Goal: Task Accomplishment & Management: Use online tool/utility

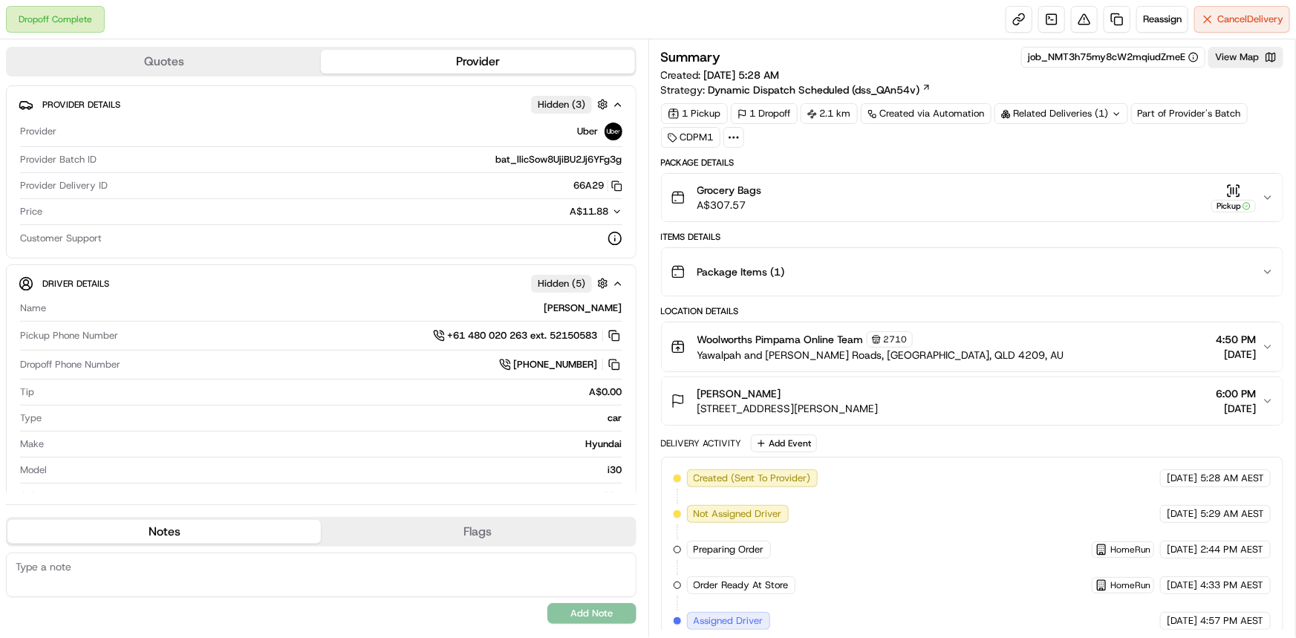
click at [1112, 117] on icon at bounding box center [1117, 114] width 10 height 10
click at [1113, 117] on icon at bounding box center [1115, 114] width 10 height 10
click at [1267, 200] on icon "button" at bounding box center [1268, 198] width 12 height 12
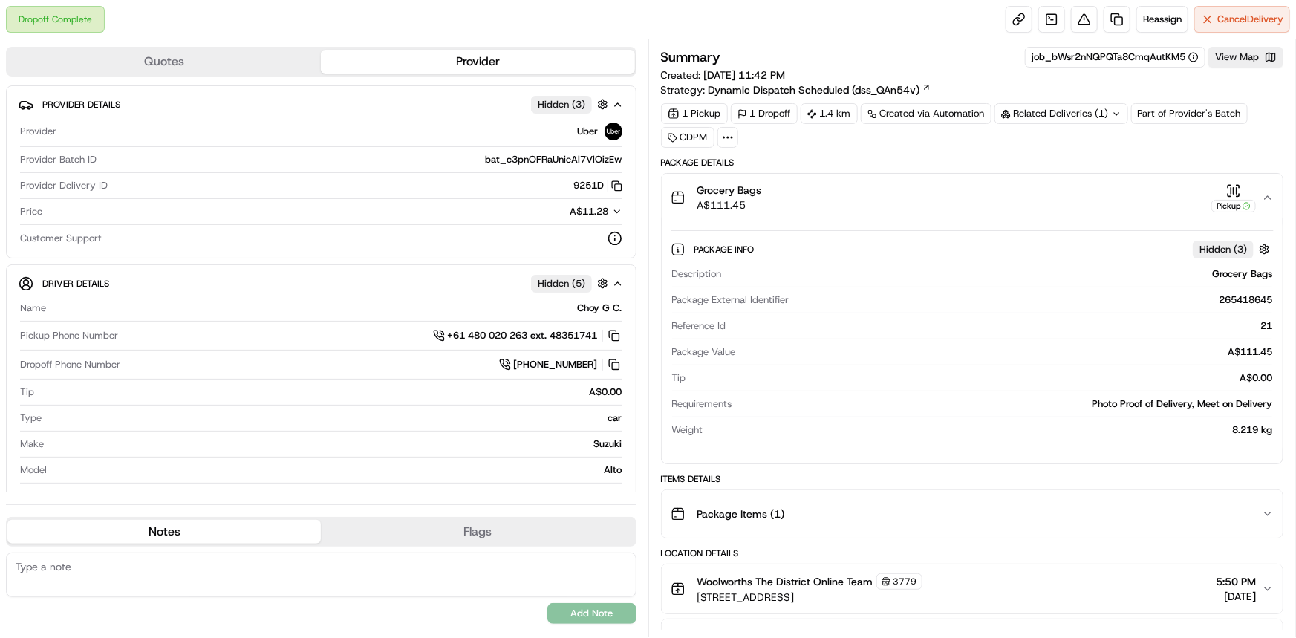
click at [1267, 200] on icon "button" at bounding box center [1268, 198] width 12 height 12
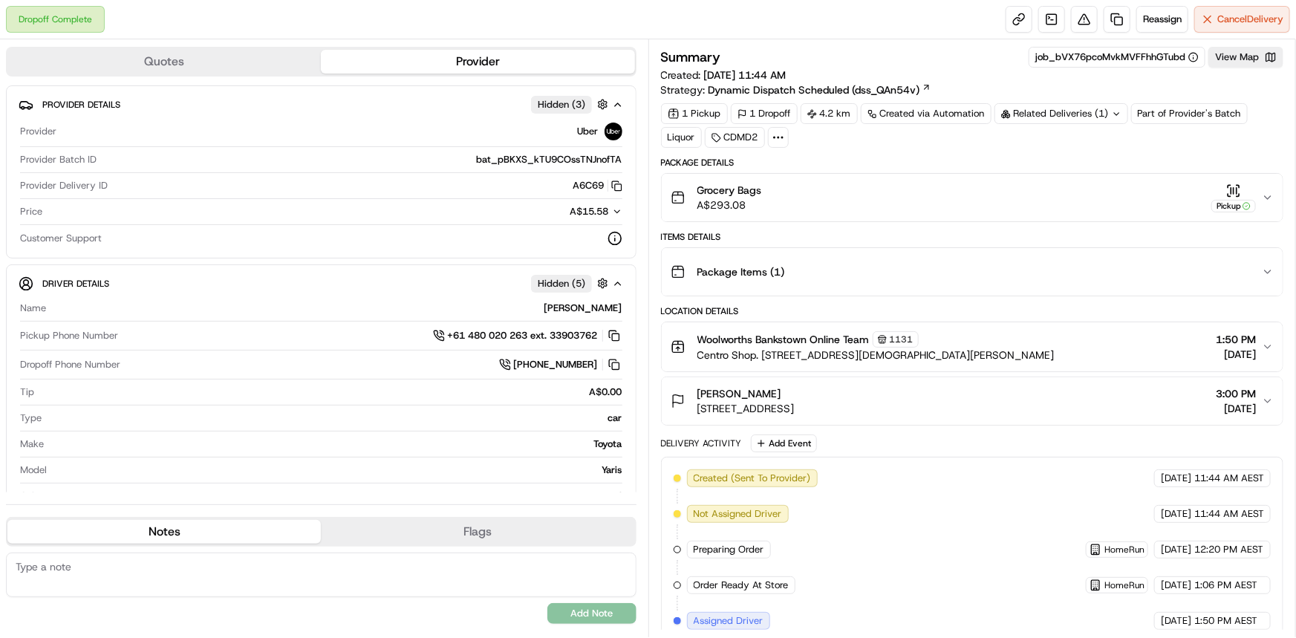
click at [1114, 110] on icon at bounding box center [1117, 114] width 10 height 10
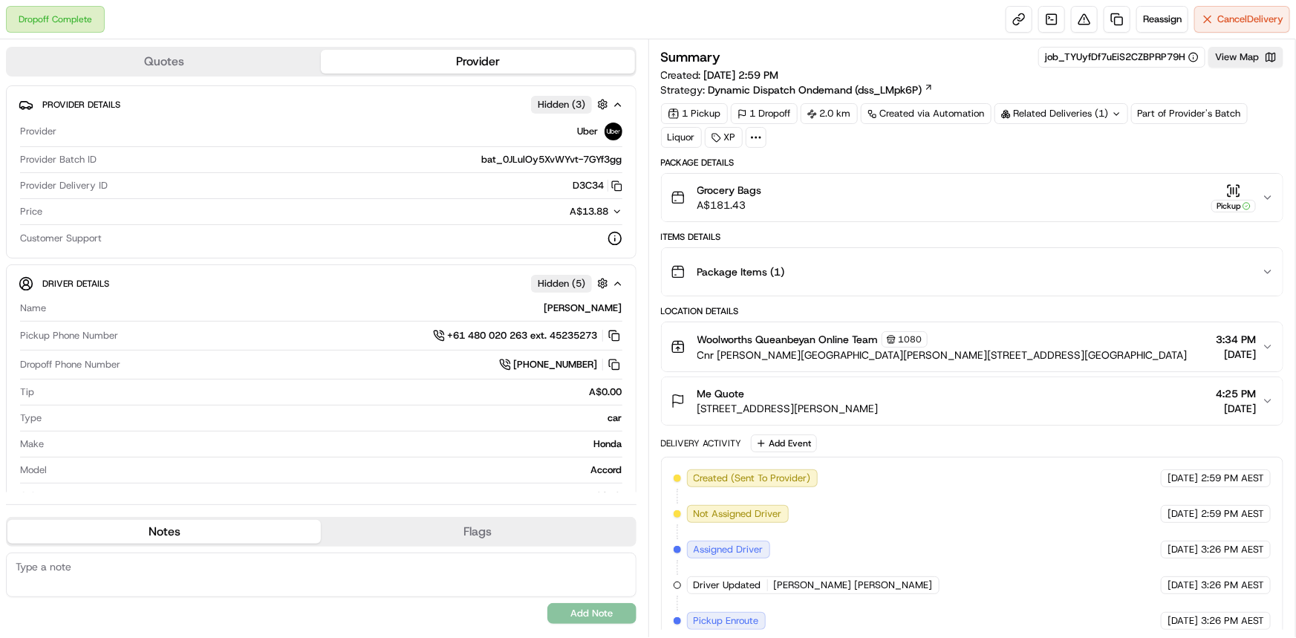
click at [1115, 116] on icon at bounding box center [1117, 114] width 10 height 10
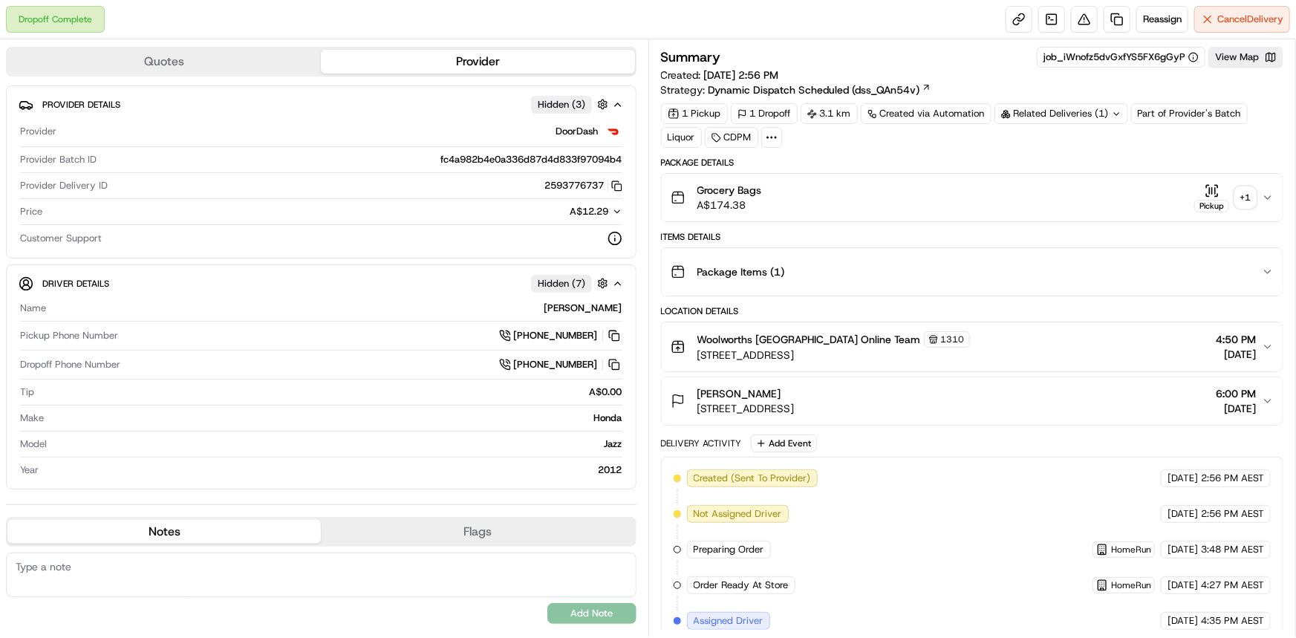
click at [1246, 198] on div "+ 1" at bounding box center [1245, 197] width 21 height 21
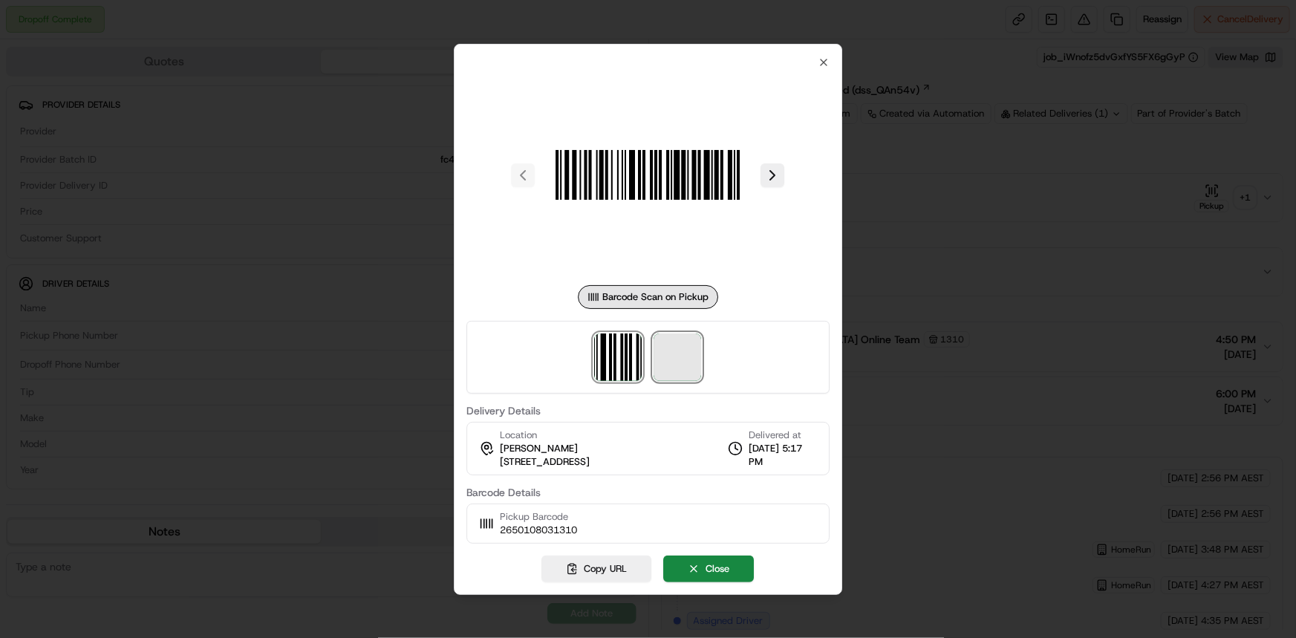
click at [688, 359] on span at bounding box center [678, 357] width 48 height 48
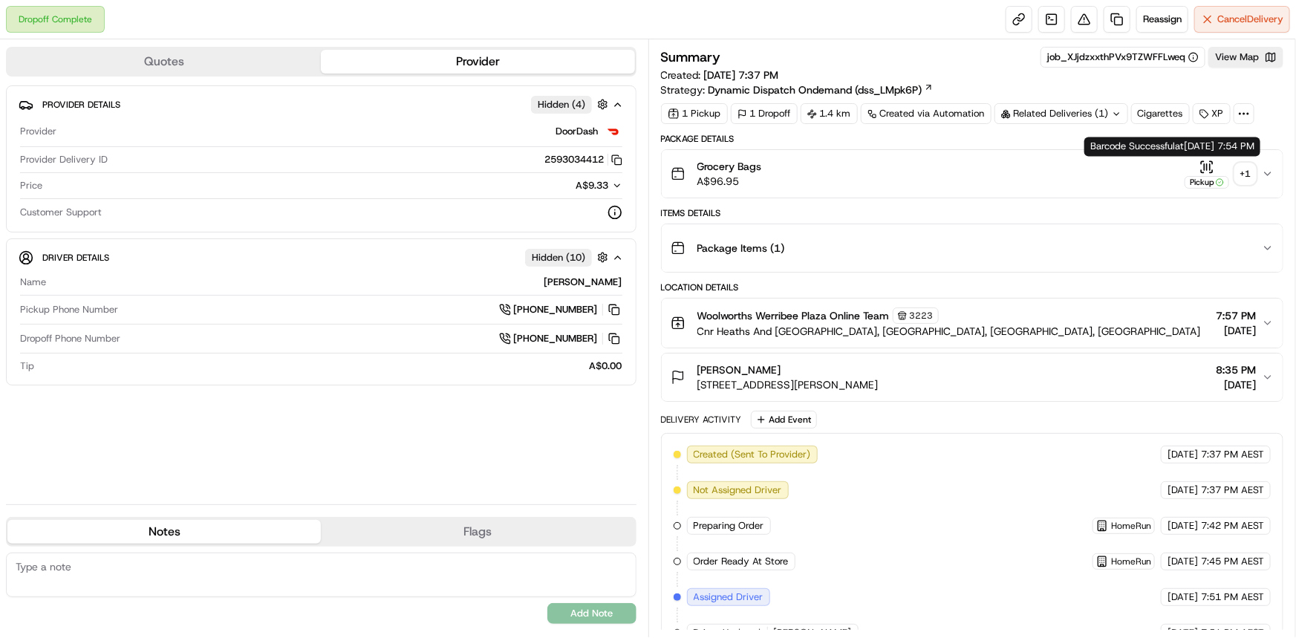
click at [1245, 174] on div "+ 1" at bounding box center [1245, 173] width 21 height 21
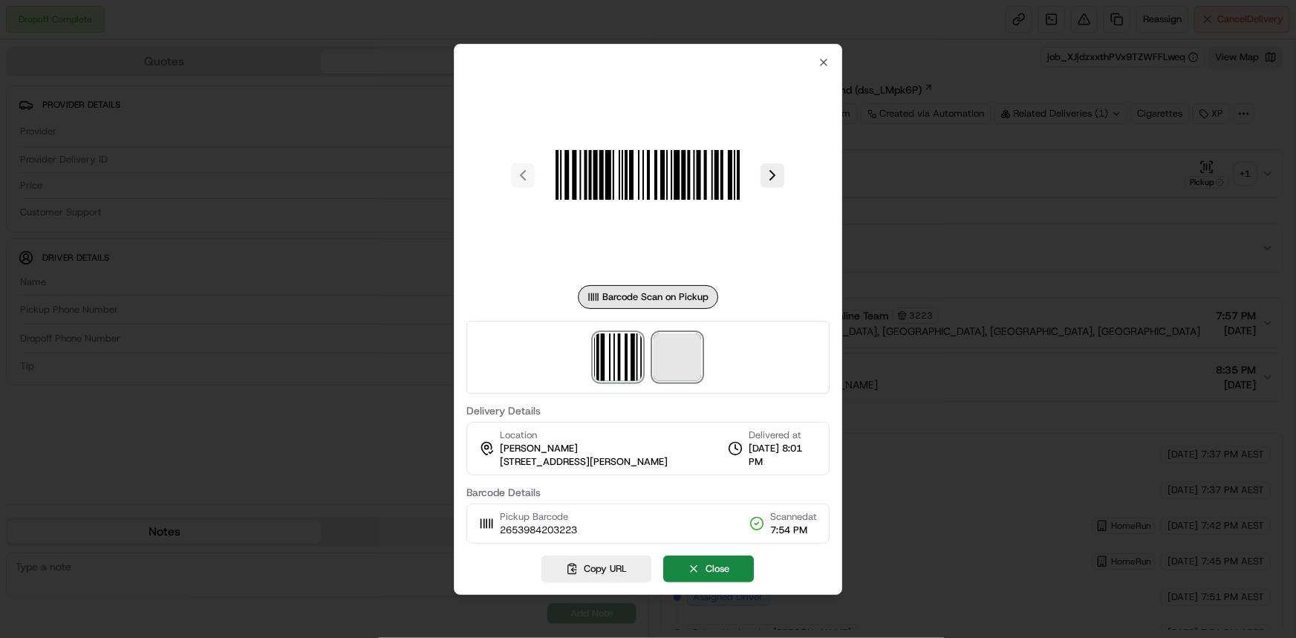
click at [689, 356] on span at bounding box center [678, 357] width 48 height 48
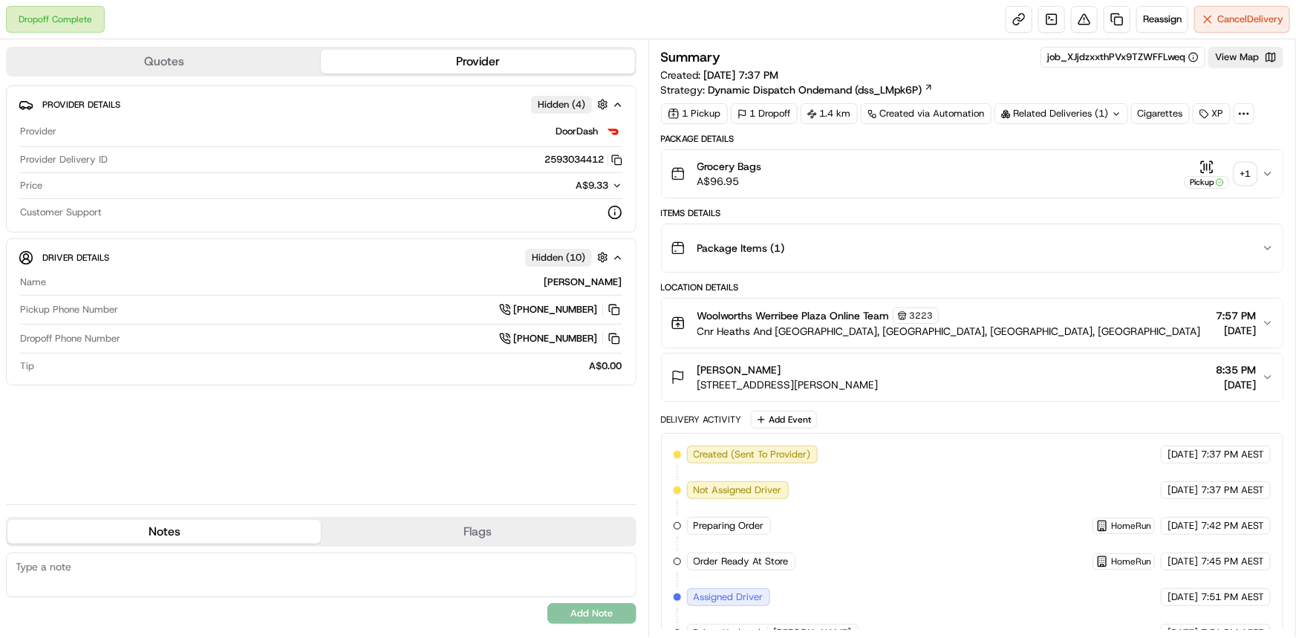
click at [1119, 114] on icon at bounding box center [1117, 114] width 10 height 10
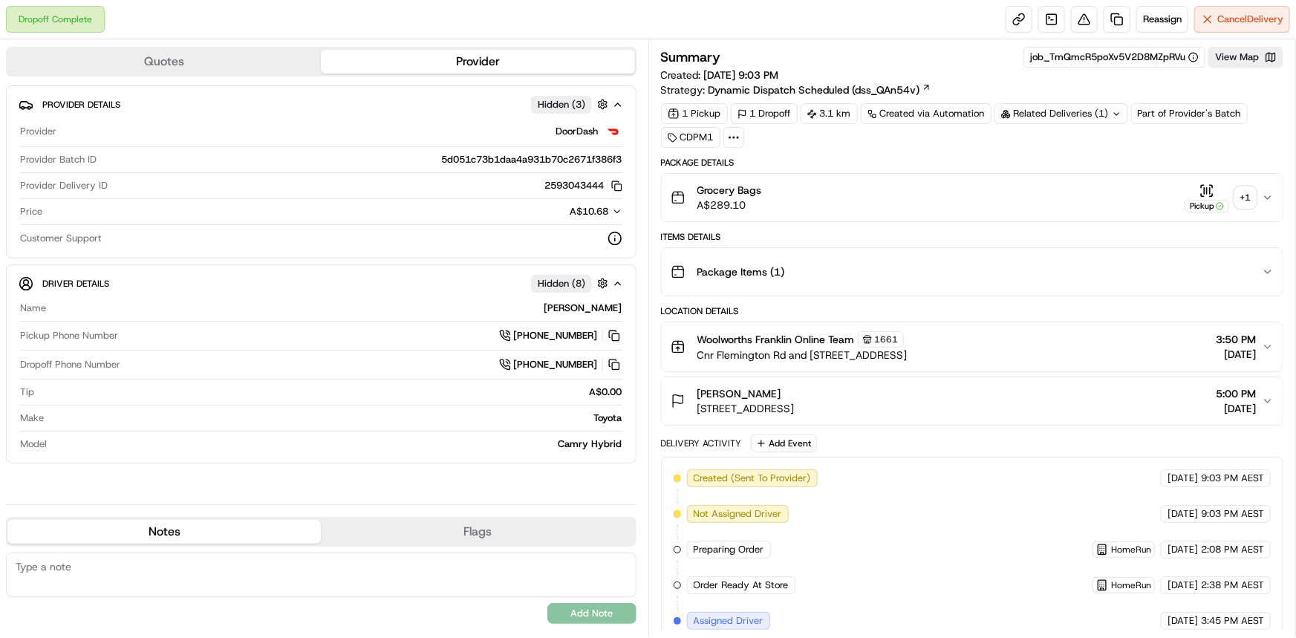
click at [1241, 199] on div "+ 1" at bounding box center [1245, 197] width 21 height 21
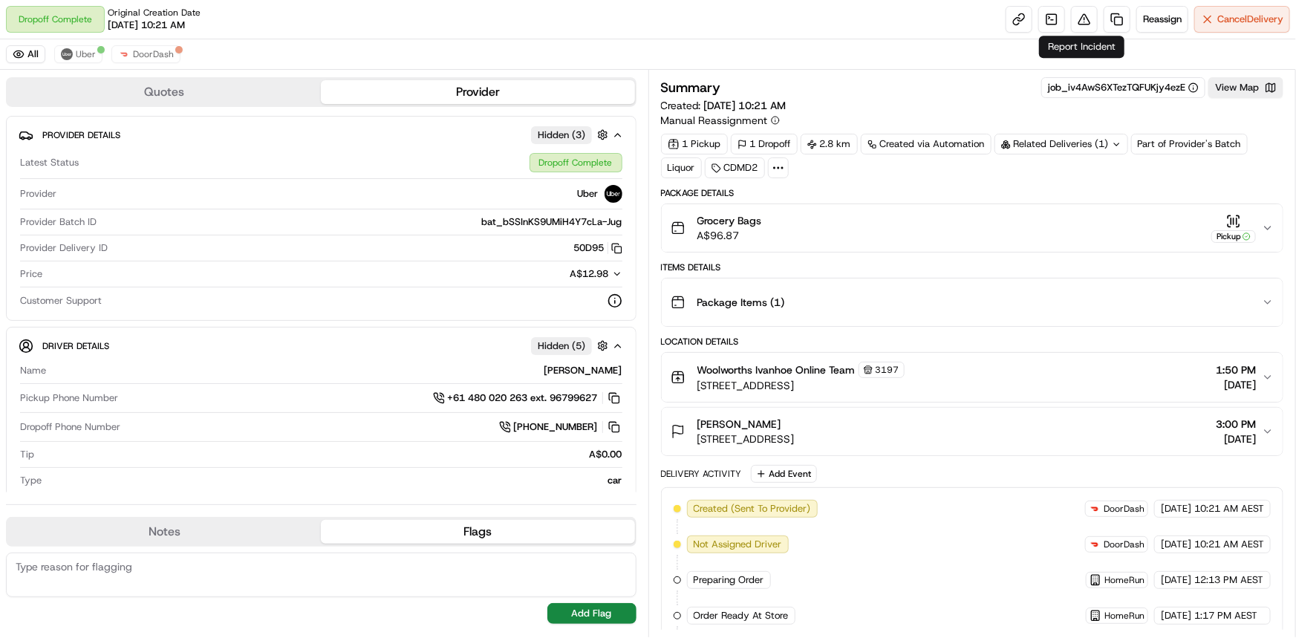
drag, startPoint x: 772, startPoint y: 1, endPoint x: 940, endPoint y: 247, distance: 297.6
click at [940, 247] on button "Grocery Bags A$96.87 Pickup" at bounding box center [972, 228] width 621 height 48
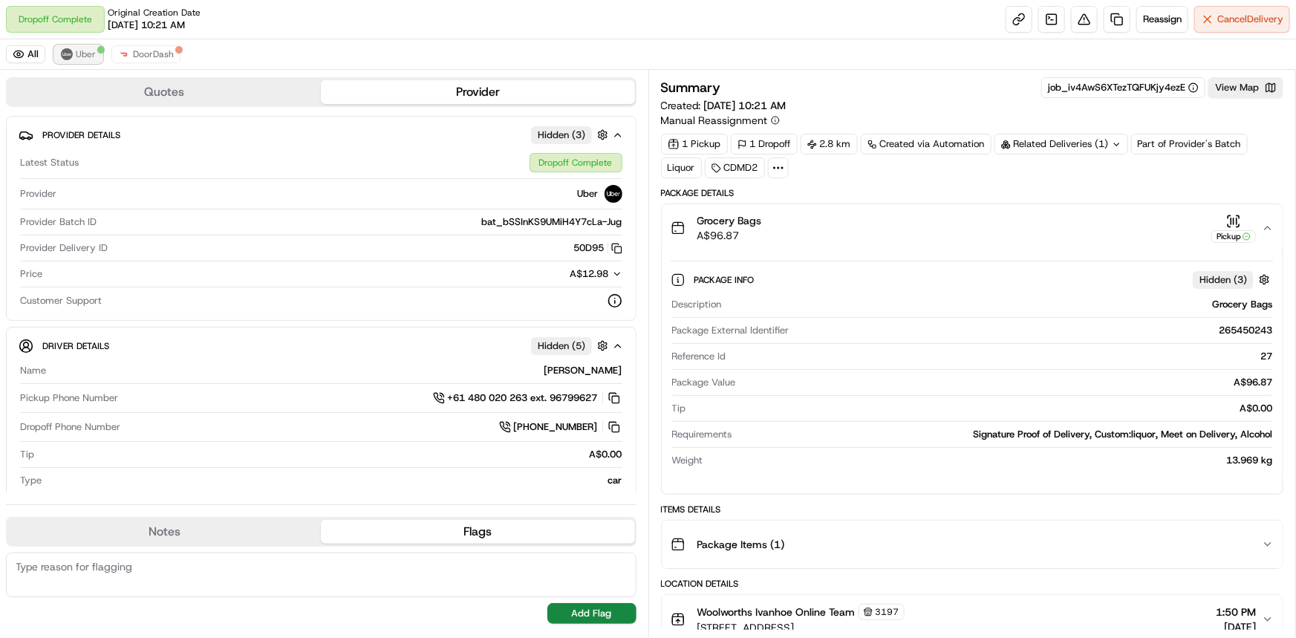
click at [78, 59] on span "Uber" at bounding box center [86, 54] width 20 height 12
click at [950, 143] on icon at bounding box center [1117, 145] width 10 height 10
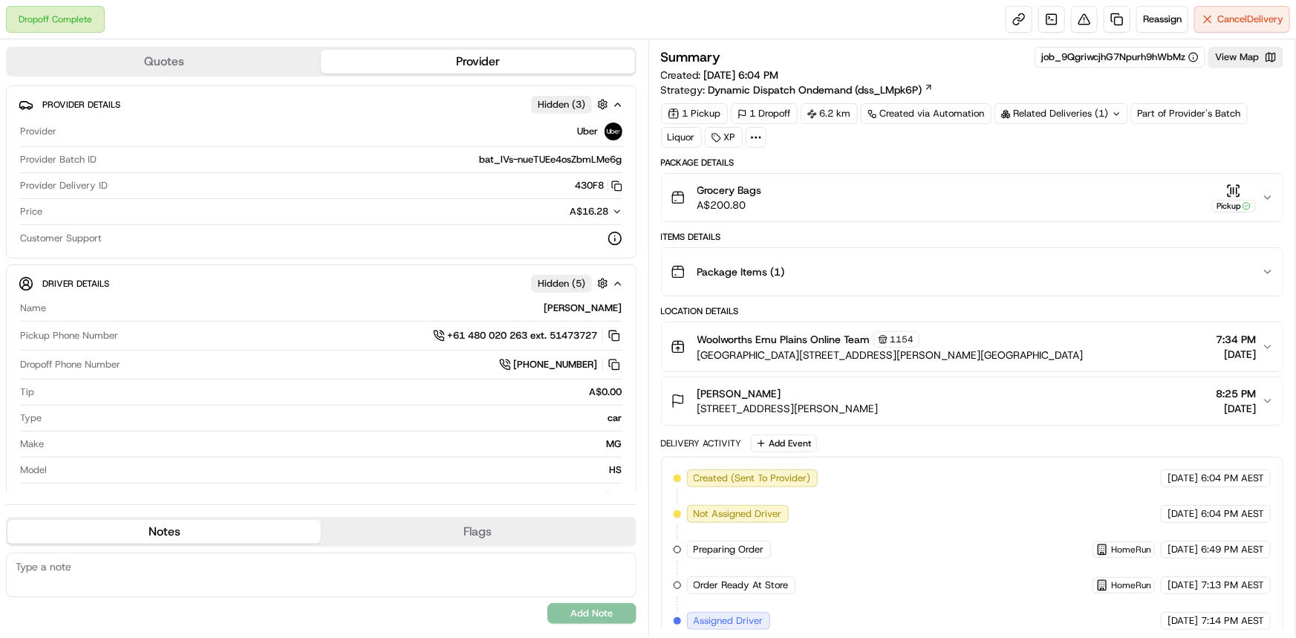
click at [1112, 117] on icon at bounding box center [1117, 114] width 10 height 10
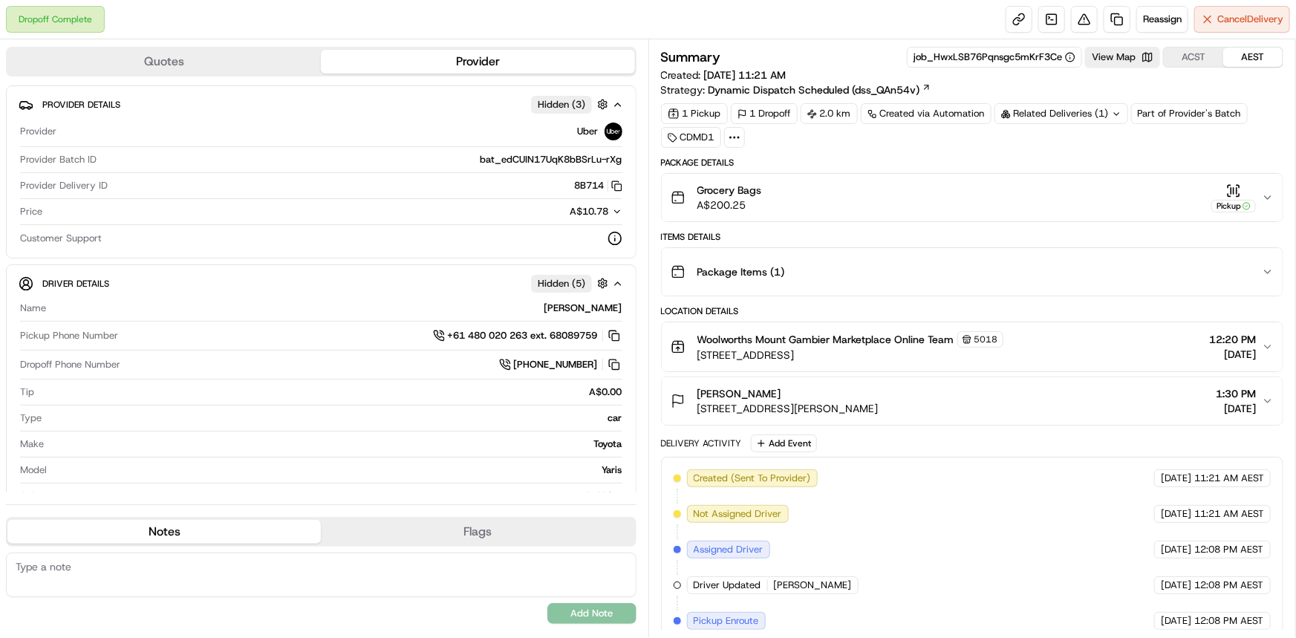
click at [1119, 115] on icon at bounding box center [1117, 114] width 10 height 10
